Goal: Find specific page/section: Find specific page/section

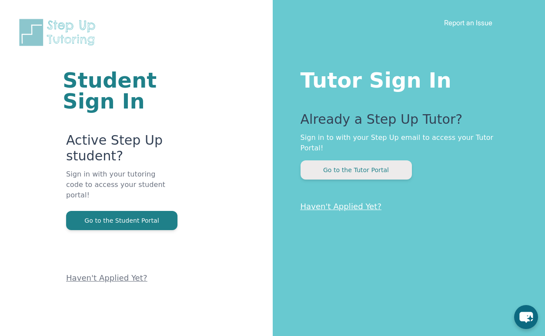
click at [354, 161] on button "Go to the Tutor Portal" at bounding box center [356, 169] width 111 height 19
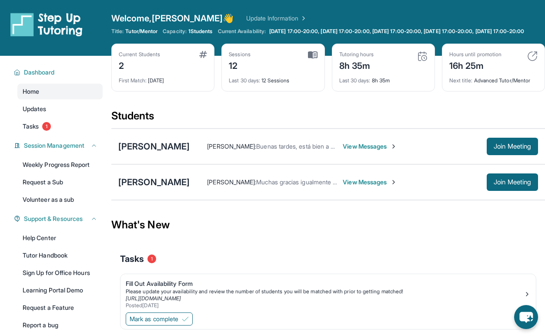
click at [355, 186] on span "View Messages" at bounding box center [370, 182] width 54 height 9
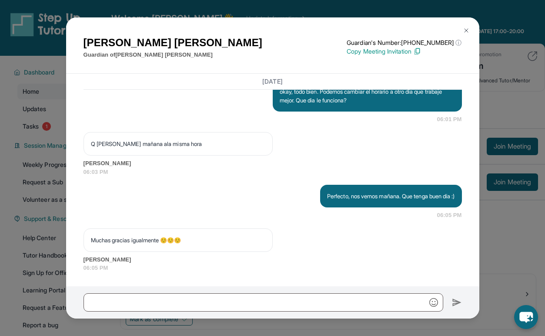
scroll to position [3179, 0]
click at [465, 32] on img at bounding box center [466, 30] width 7 height 7
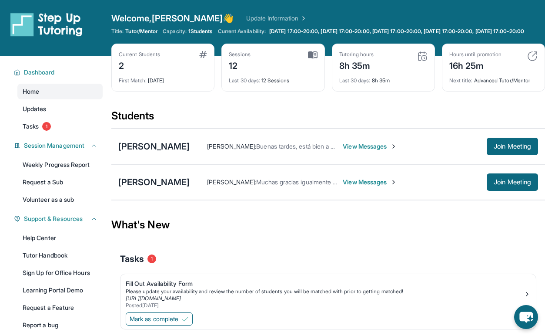
click at [242, 273] on div "Tasks 1" at bounding box center [328, 259] width 417 height 30
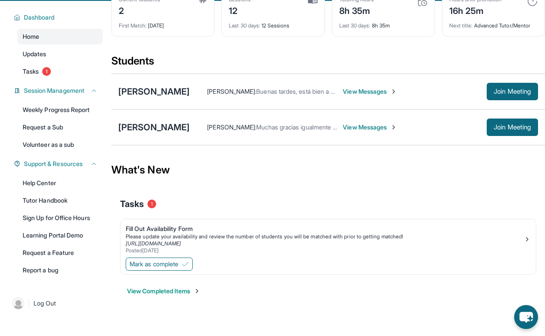
scroll to position [63, 0]
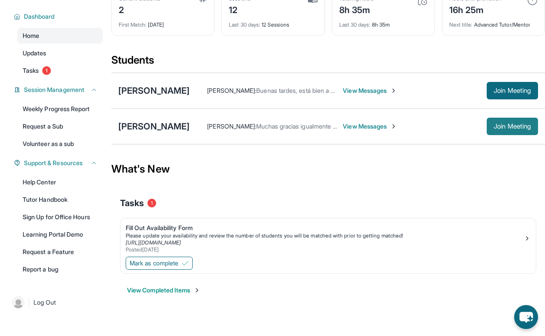
click at [490, 126] on button "Join Meeting" at bounding box center [512, 126] width 51 height 17
